Goal: Transaction & Acquisition: Download file/media

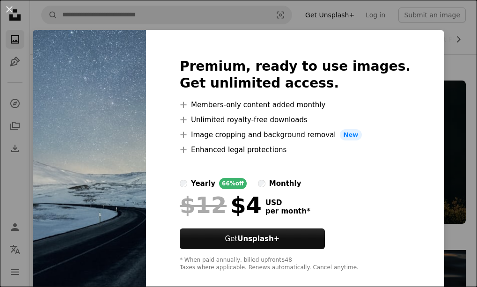
scroll to position [3603, 0]
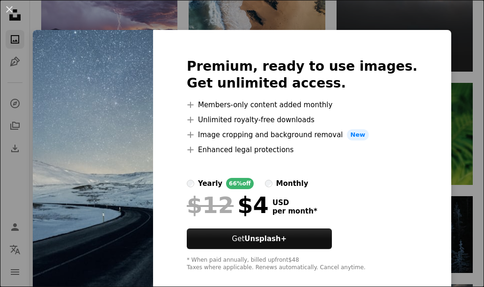
click at [411, 23] on div "An X shape Premium, ready to use images. Get unlimited access. A plus sign Memb…" at bounding box center [242, 143] width 484 height 287
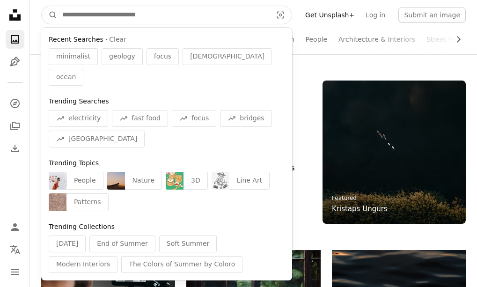
click at [117, 7] on input "Find visuals sitewide" at bounding box center [163, 15] width 211 height 18
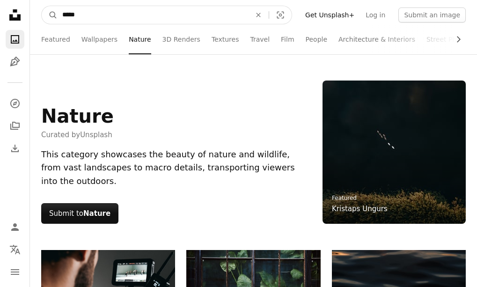
type input "******"
click button "A magnifying glass" at bounding box center [50, 15] width 16 height 18
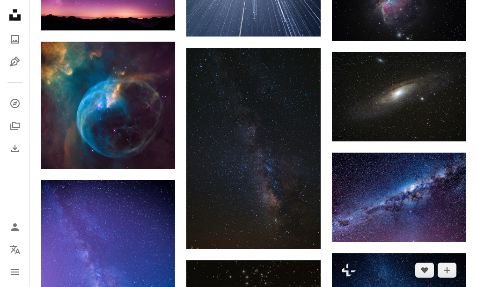
scroll to position [421, 0]
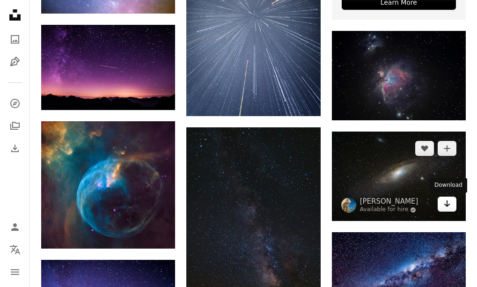
click at [452, 204] on link "Arrow pointing down" at bounding box center [446, 204] width 19 height 15
